Goal: Transaction & Acquisition: Purchase product/service

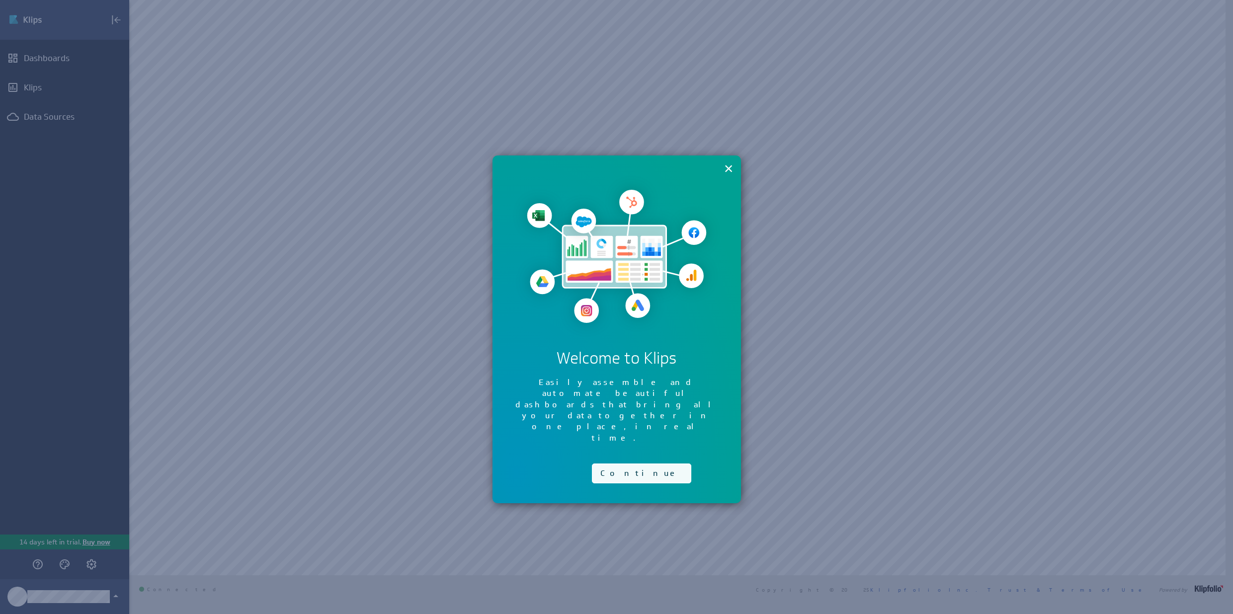
click at [623, 464] on button "Continue" at bounding box center [641, 474] width 99 height 20
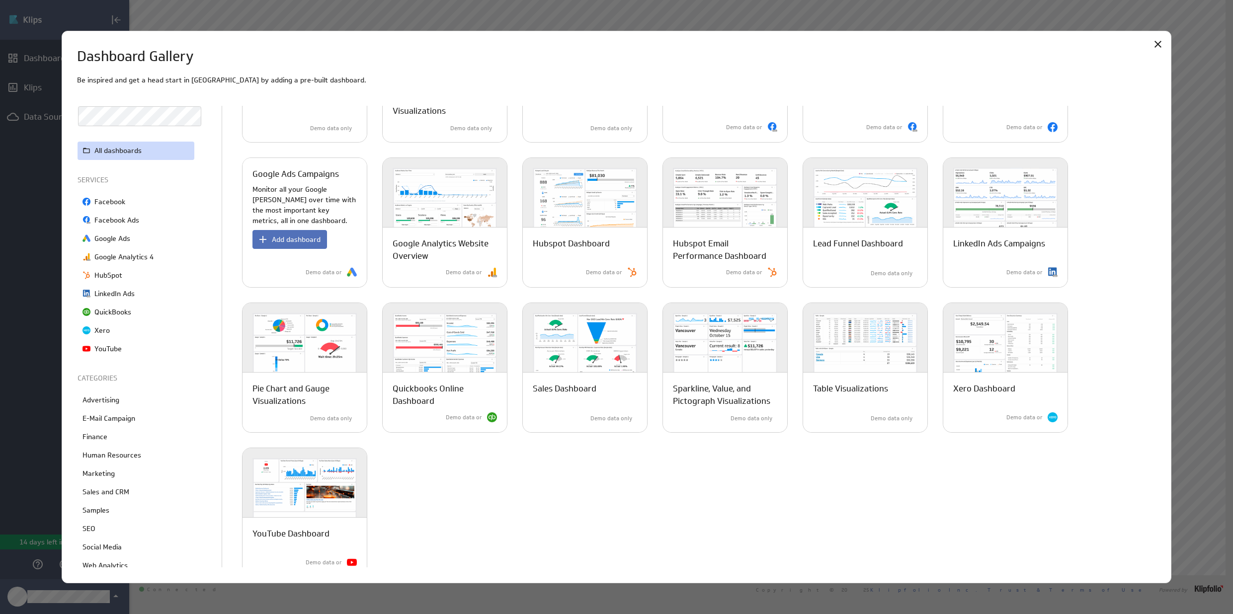
scroll to position [134, 0]
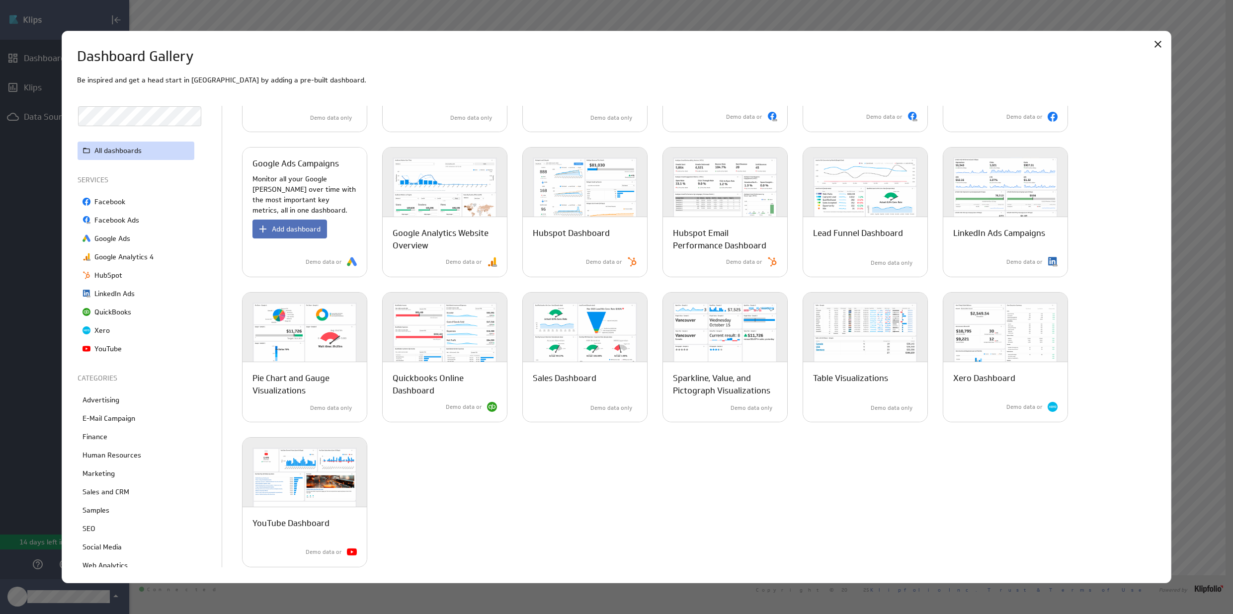
click at [301, 186] on p "Monitor all your Google ad campaigns over time with the most important key metr…" at bounding box center [304, 195] width 104 height 42
click at [297, 229] on span "Add dashboard" at bounding box center [296, 229] width 49 height 9
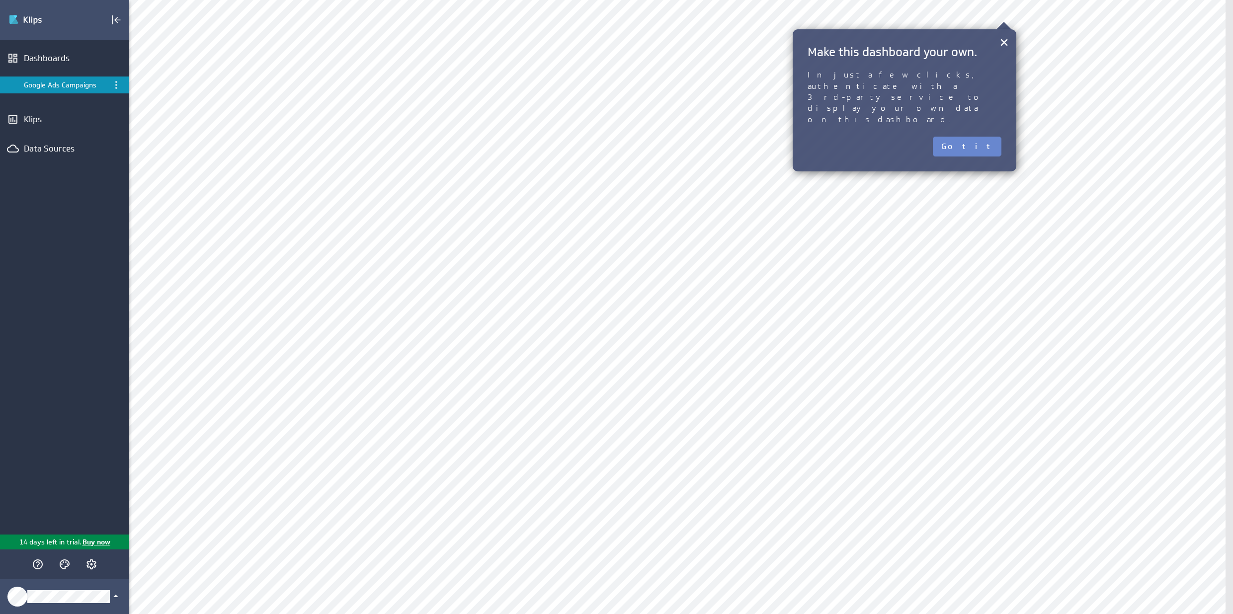
click at [990, 137] on button "Got it" at bounding box center [967, 147] width 69 height 20
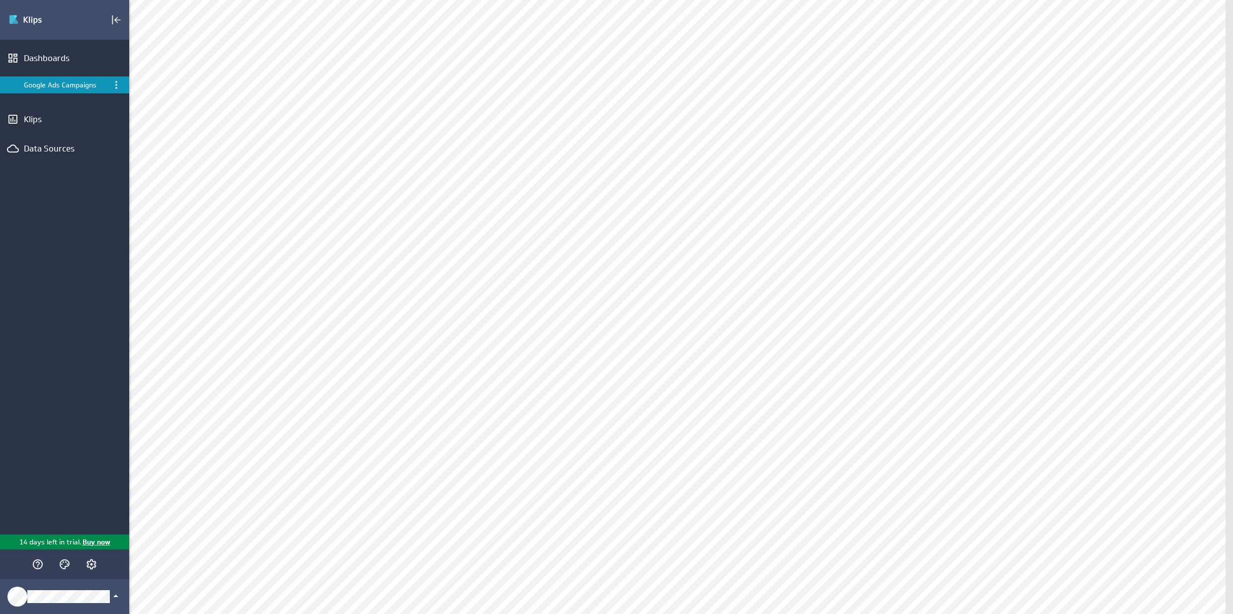
scroll to position [156, 0]
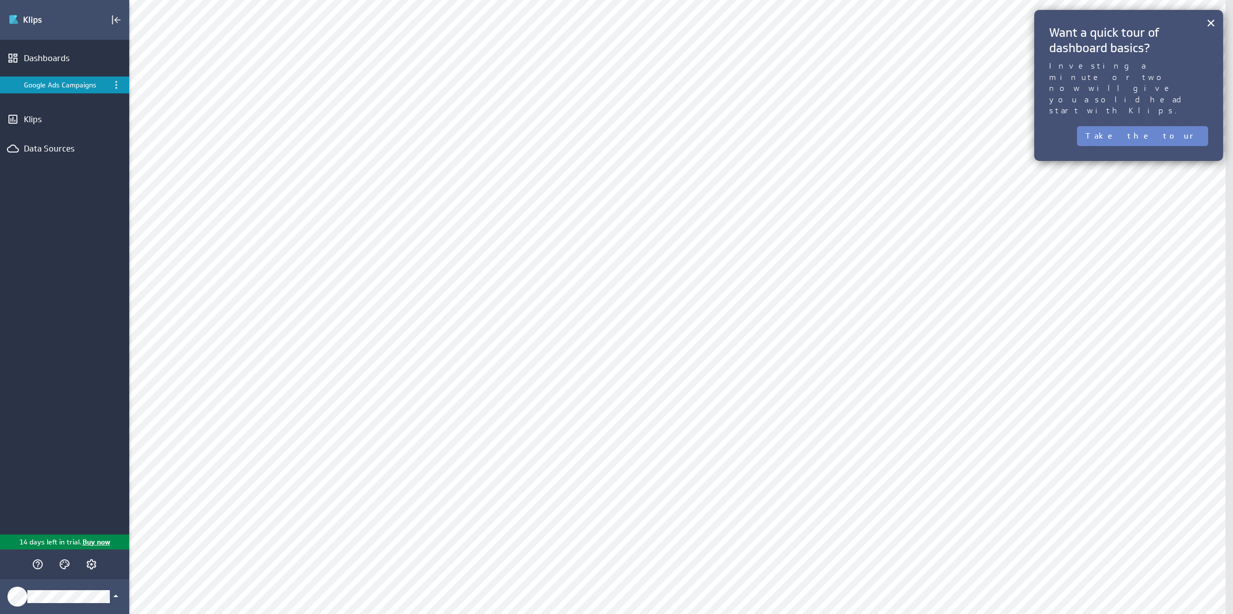
click at [1171, 126] on button "Take the tour" at bounding box center [1142, 136] width 131 height 20
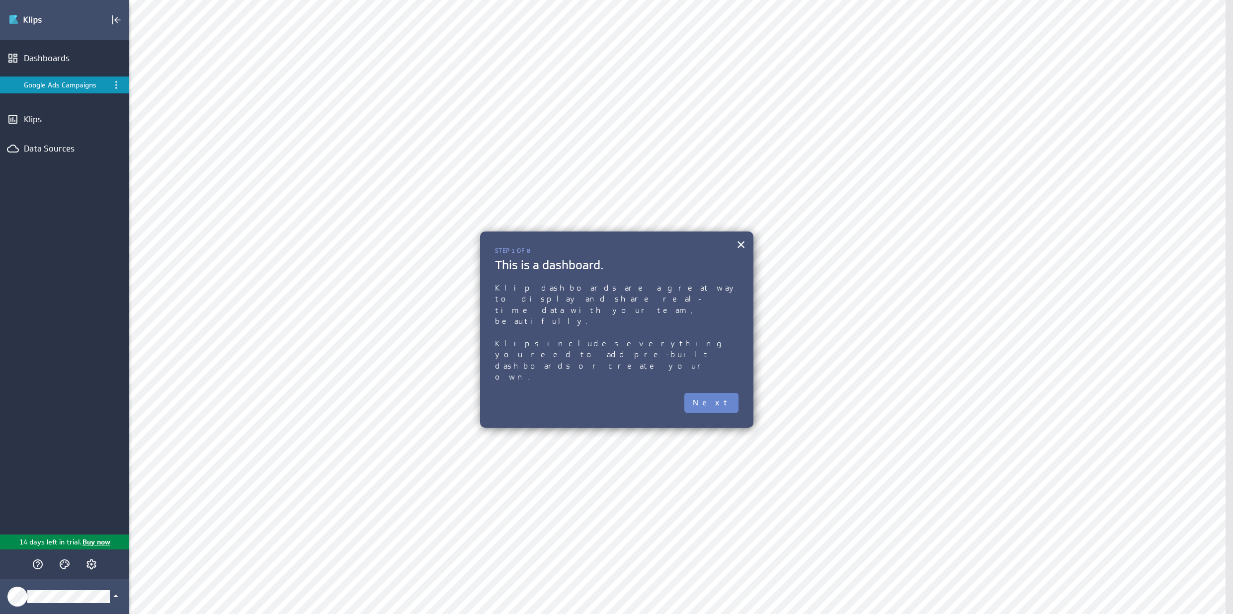
click at [719, 393] on button "Next" at bounding box center [711, 403] width 54 height 20
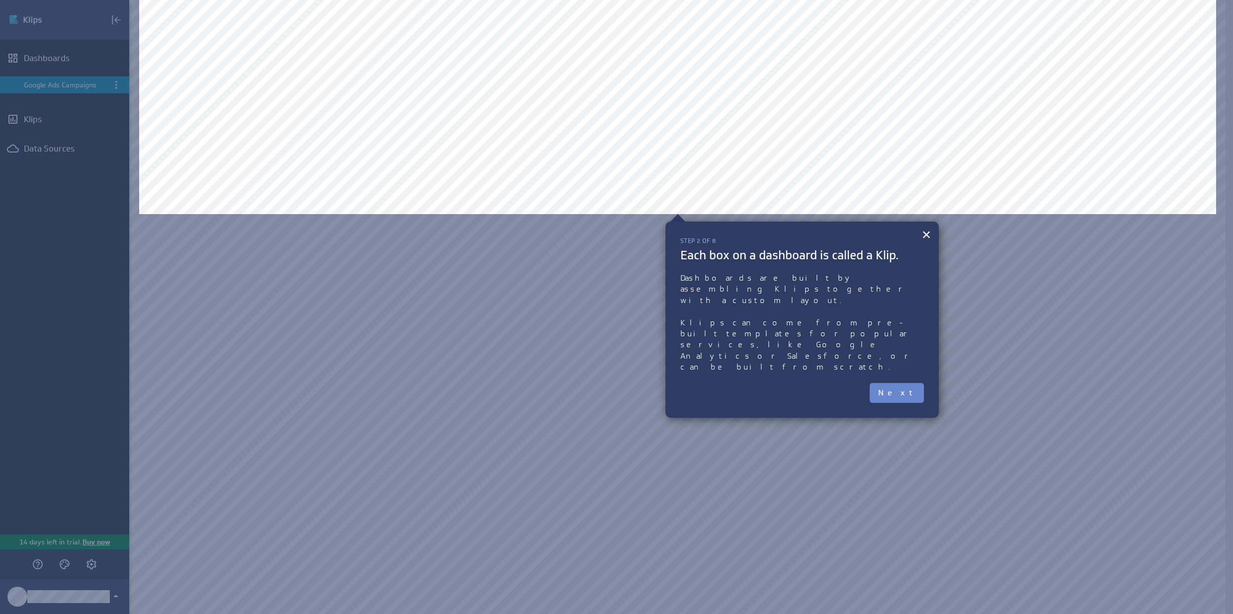
click at [904, 383] on button "Next" at bounding box center [897, 393] width 54 height 20
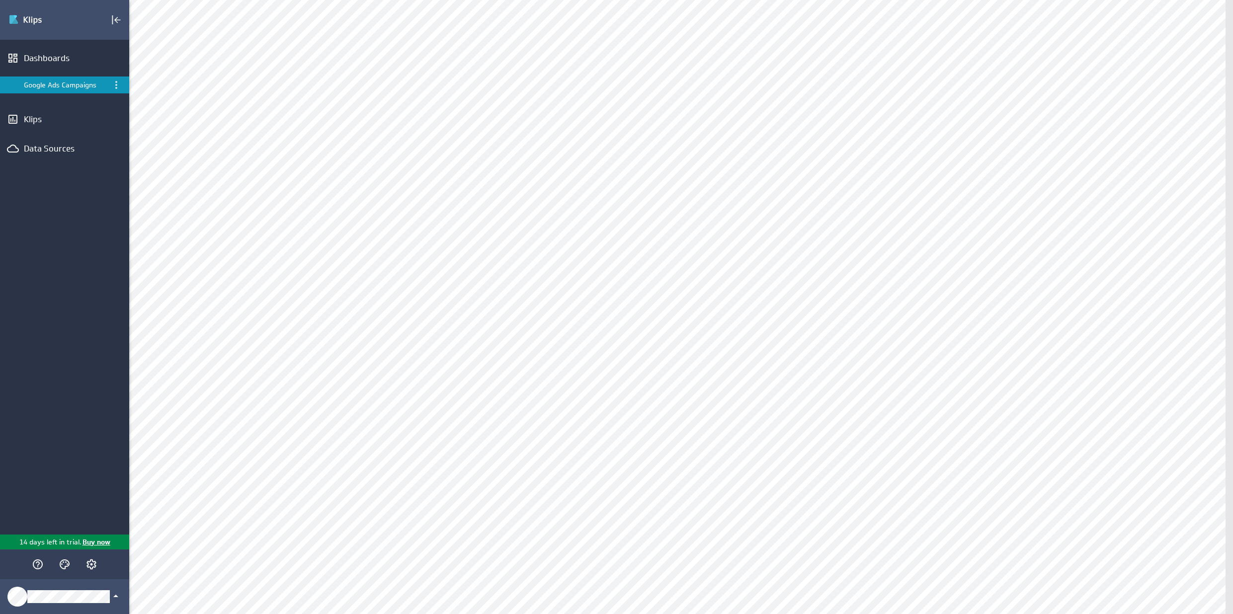
scroll to position [299, 0]
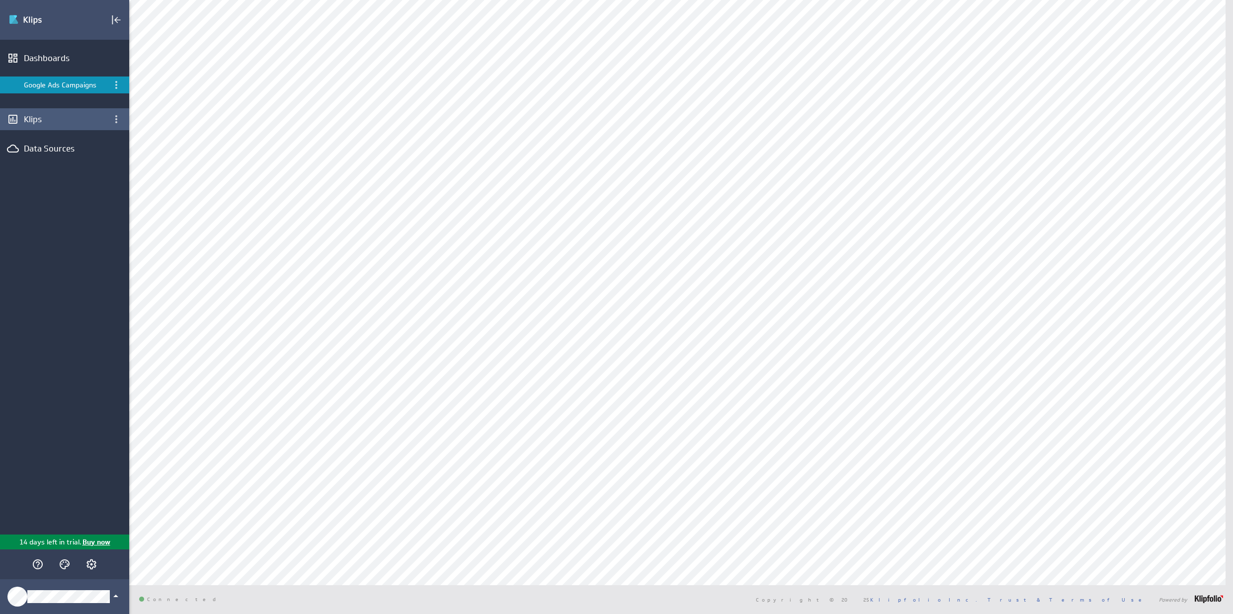
click at [32, 120] on div "Klips" at bounding box center [64, 119] width 81 height 11
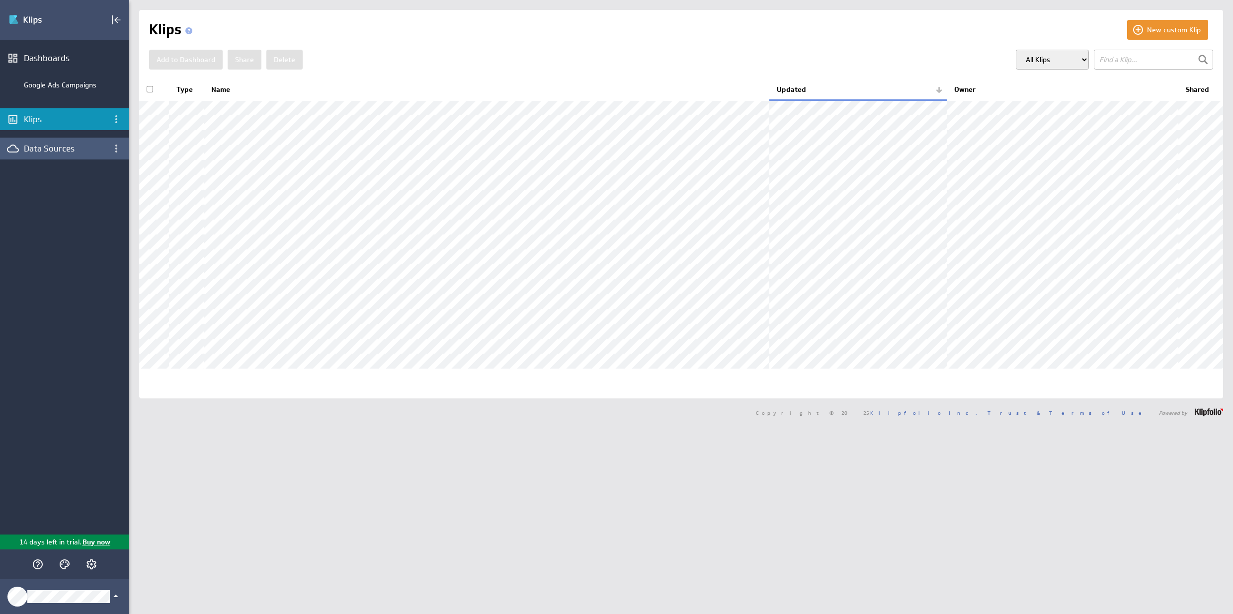
click at [41, 148] on div "Data Sources" at bounding box center [64, 148] width 81 height 11
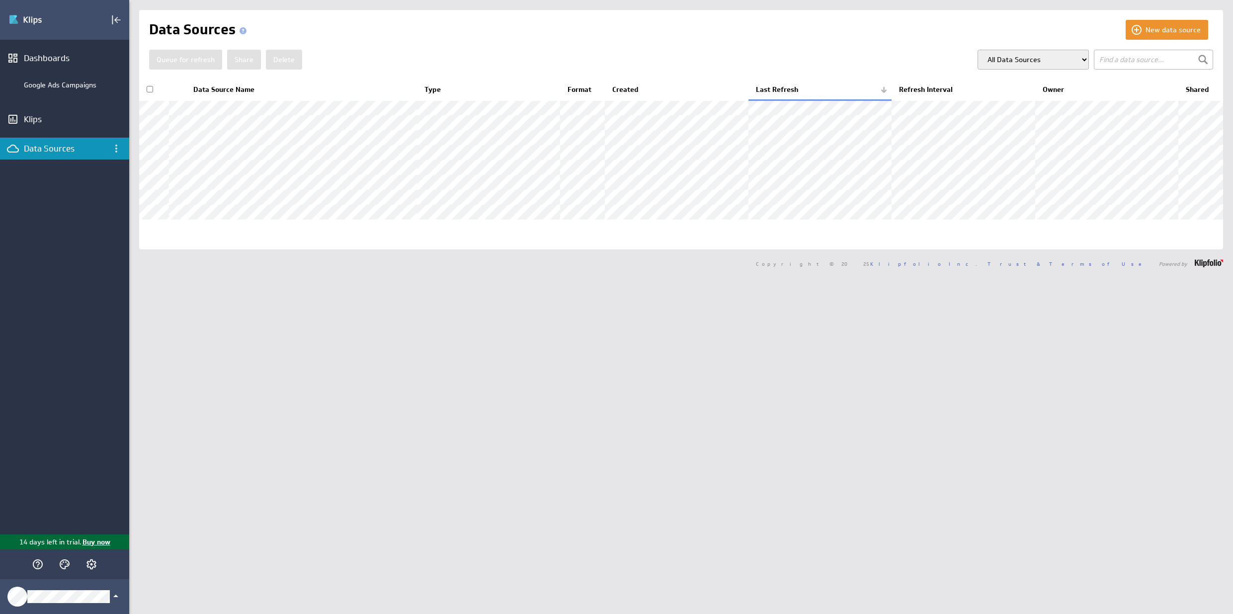
click at [52, 542] on p "14 days left in trial." at bounding box center [50, 542] width 62 height 10
click at [93, 543] on p "Buy now" at bounding box center [95, 542] width 29 height 10
click at [91, 541] on p "Buy now" at bounding box center [95, 542] width 29 height 10
